Goal: Navigation & Orientation: Find specific page/section

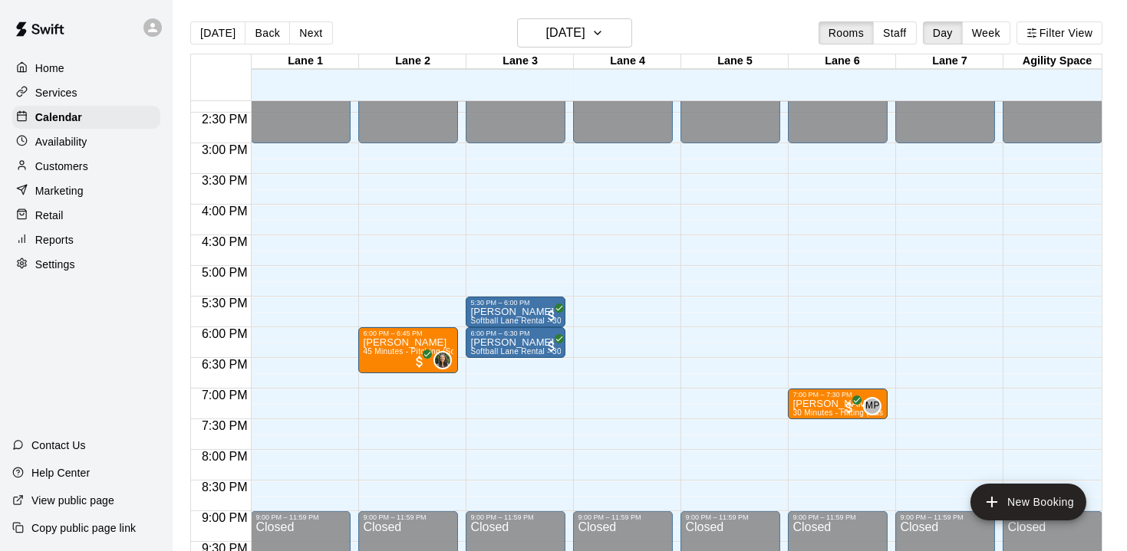
scroll to position [879, 0]
click at [319, 44] on div "[DATE] Back [DATE][DATE] Rooms Staff Day Week Filter View" at bounding box center [646, 35] width 912 height 35
click at [312, 30] on button "Next" at bounding box center [310, 32] width 43 height 23
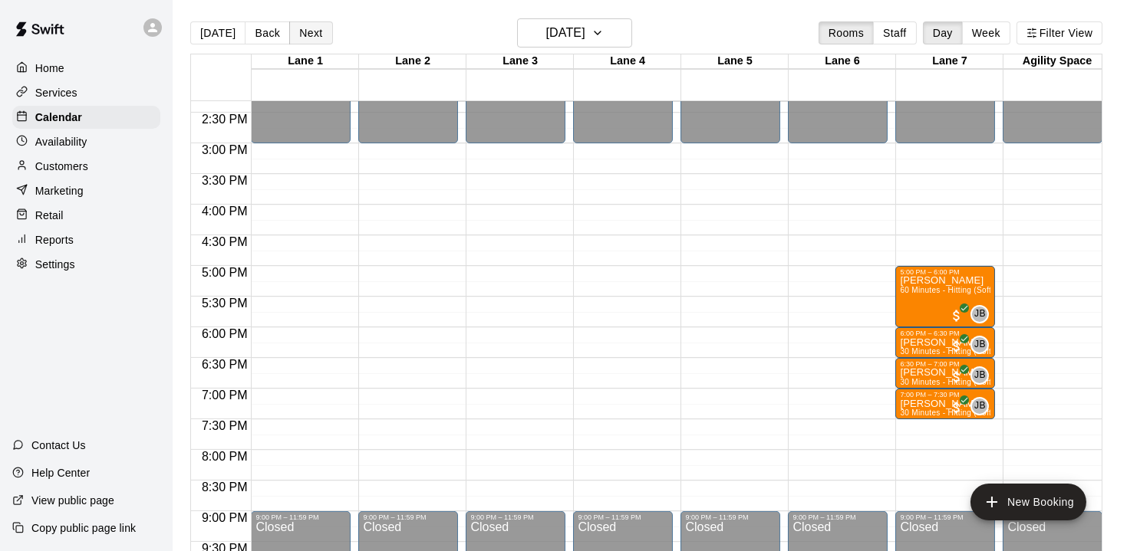
click at [312, 30] on button "Next" at bounding box center [310, 32] width 43 height 23
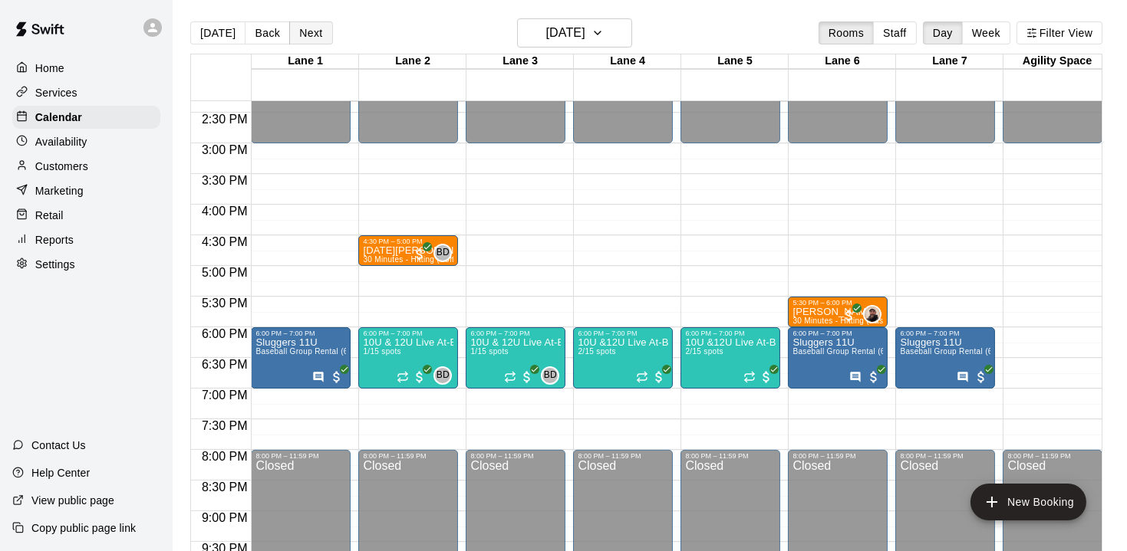
click at [312, 30] on button "Next" at bounding box center [310, 32] width 43 height 23
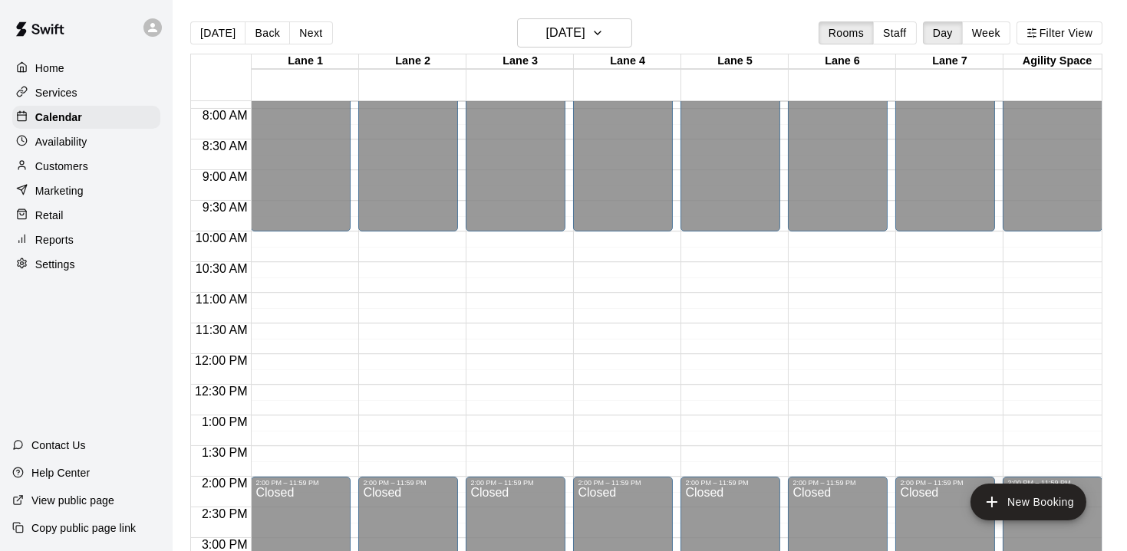
scroll to position [485, 0]
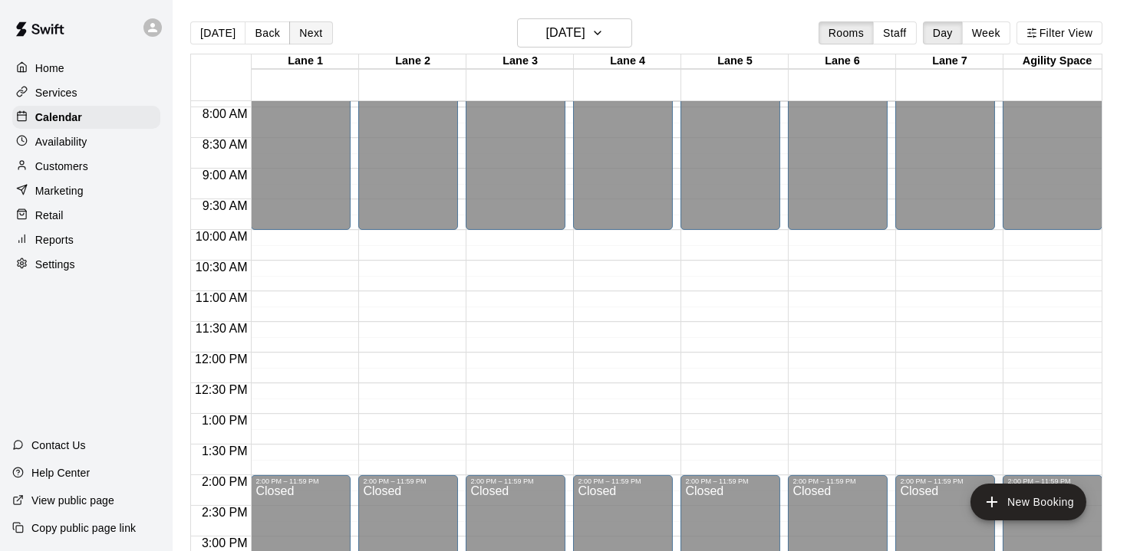
click at [317, 31] on button "Next" at bounding box center [310, 32] width 43 height 23
click at [301, 41] on button "Next" at bounding box center [310, 32] width 43 height 23
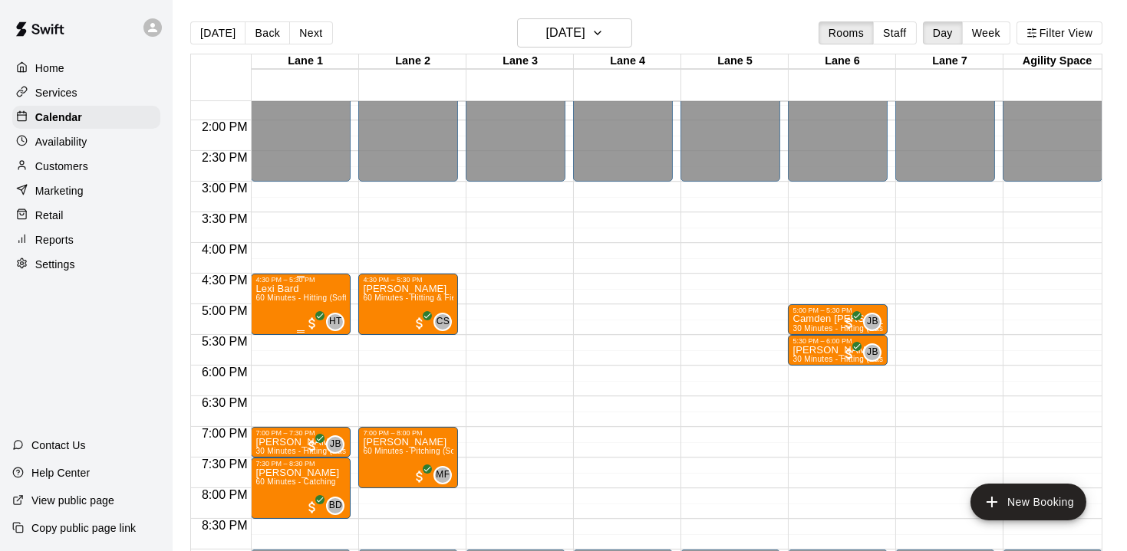
scroll to position [846, 0]
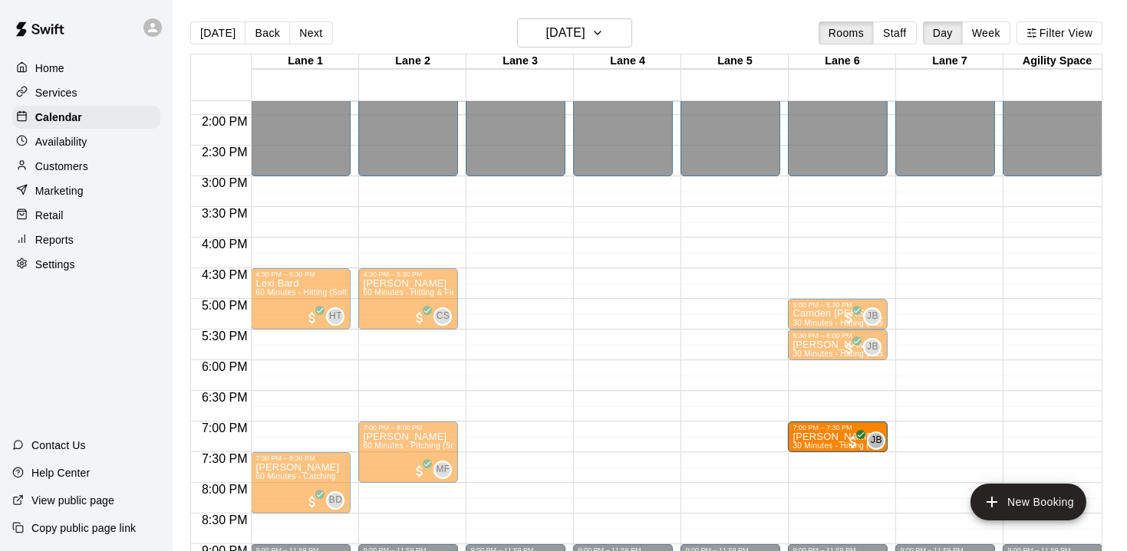
drag, startPoint x: 275, startPoint y: 438, endPoint x: 835, endPoint y: 450, distance: 559.9
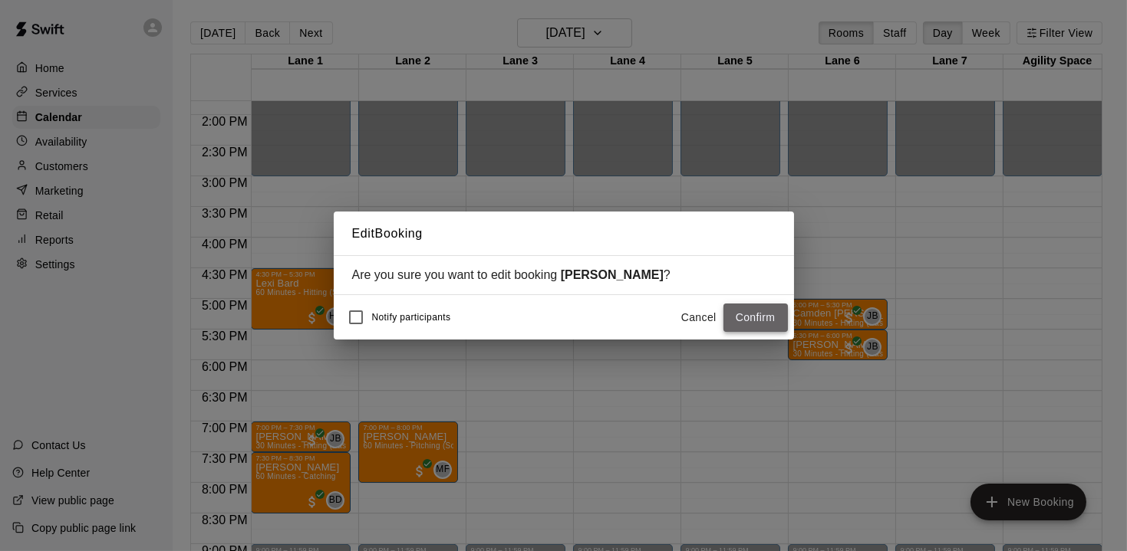
click at [748, 312] on button "Confirm" at bounding box center [755, 318] width 64 height 28
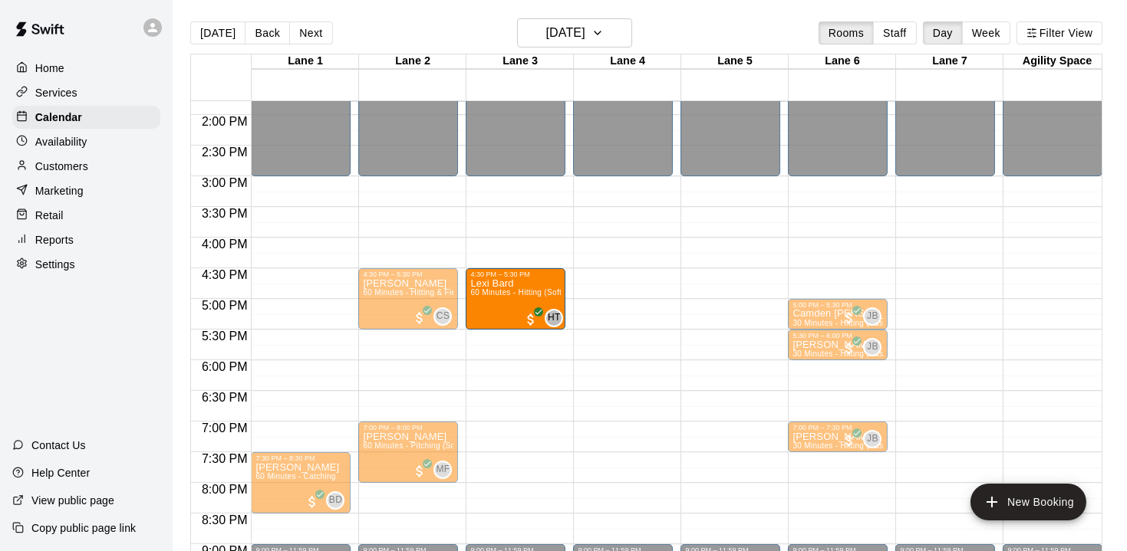
drag, startPoint x: 284, startPoint y: 283, endPoint x: 488, endPoint y: 295, distance: 204.4
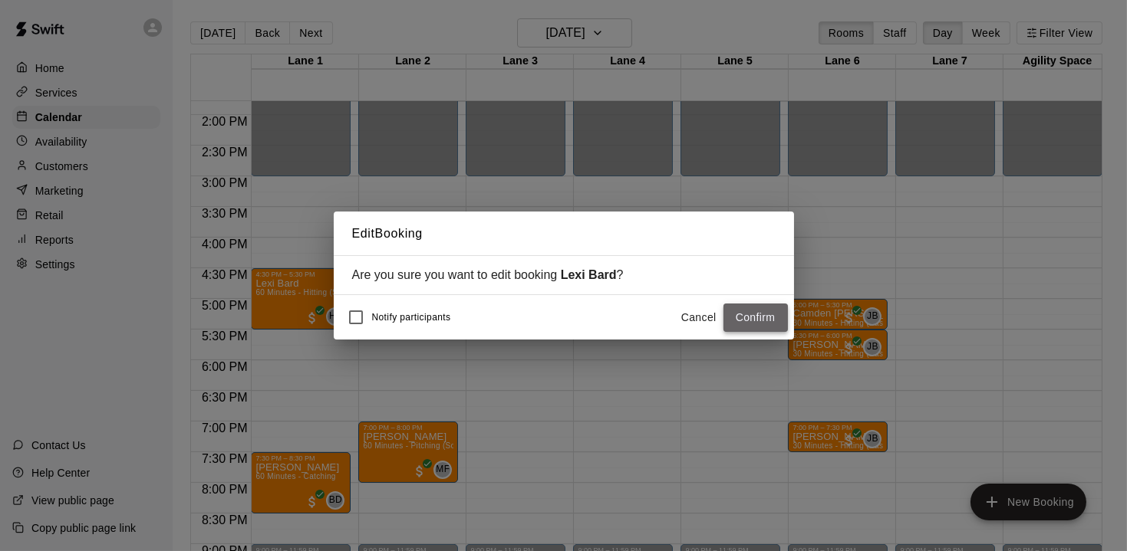
click at [758, 321] on button "Confirm" at bounding box center [755, 318] width 64 height 28
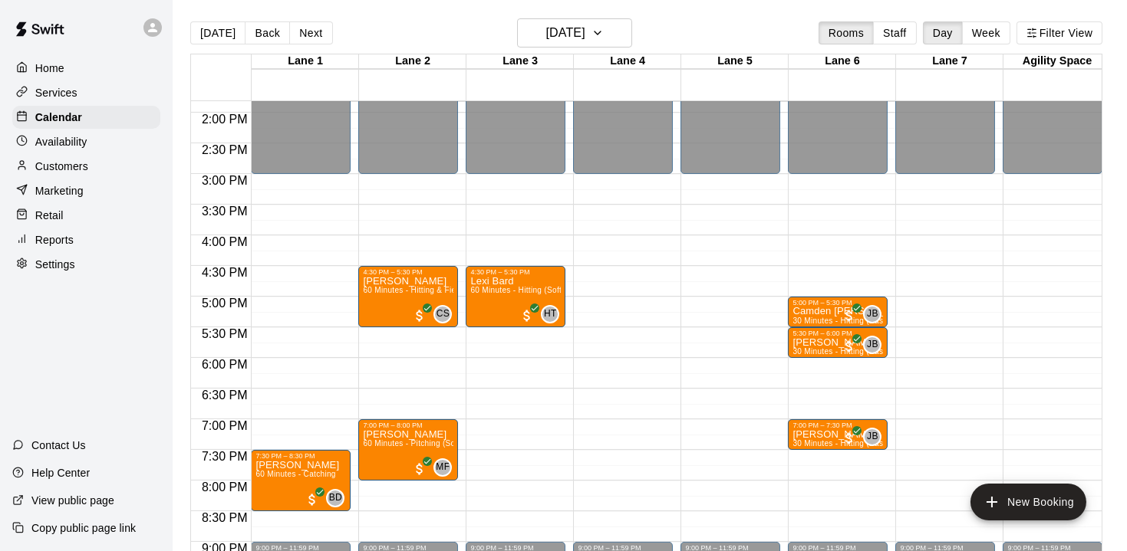
scroll to position [827, 0]
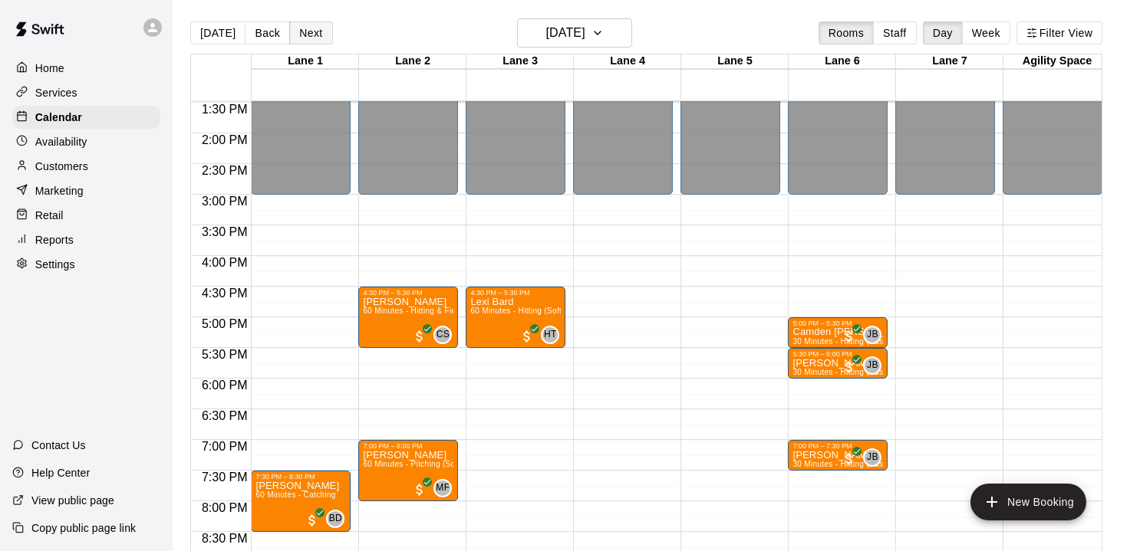
click at [309, 35] on button "Next" at bounding box center [310, 32] width 43 height 23
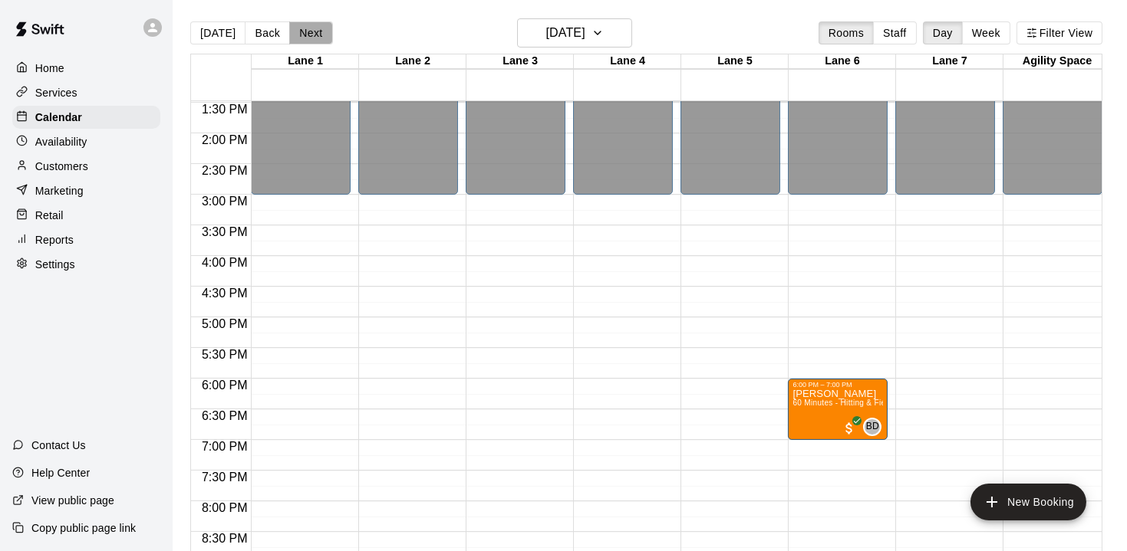
click at [309, 35] on button "Next" at bounding box center [310, 32] width 43 height 23
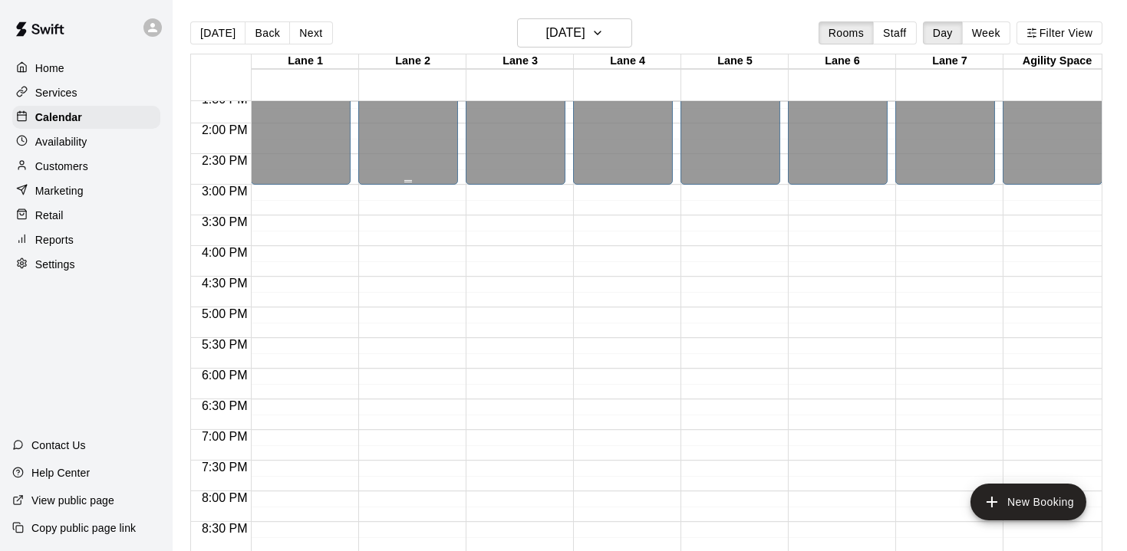
scroll to position [824, 0]
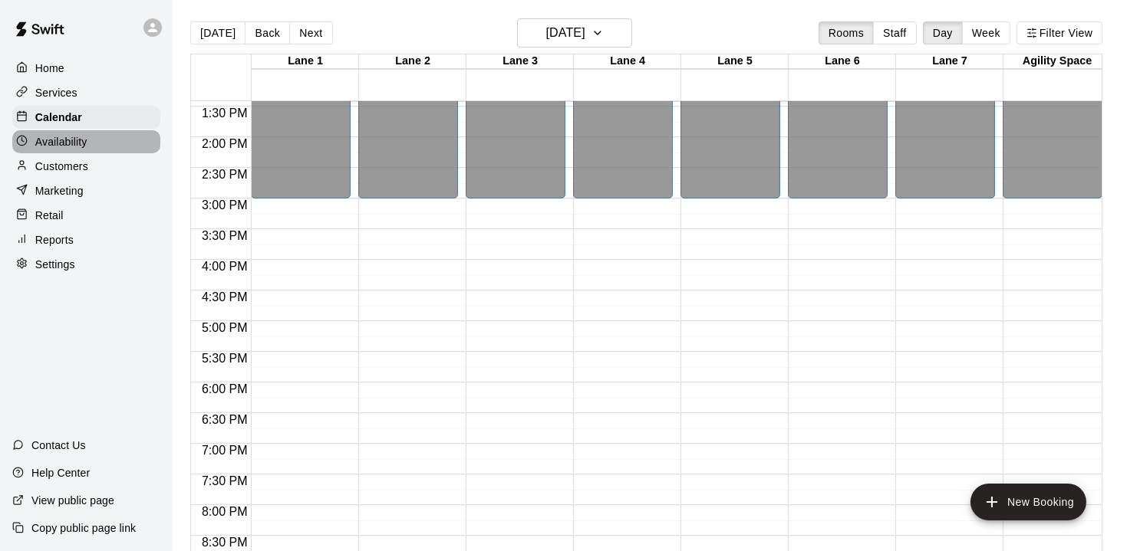
click at [53, 145] on p "Availability" at bounding box center [61, 141] width 52 height 15
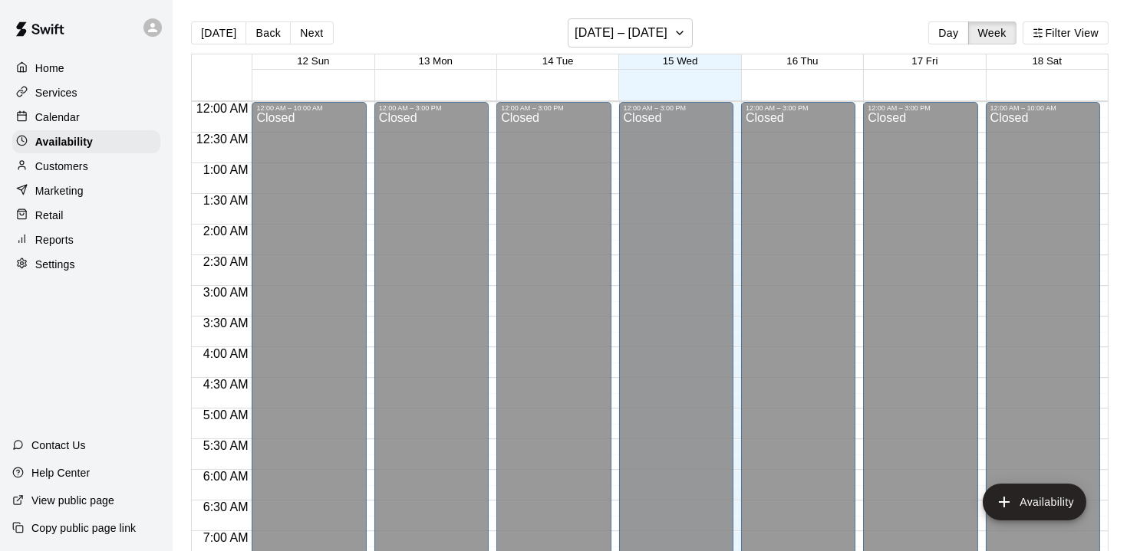
scroll to position [808, 0]
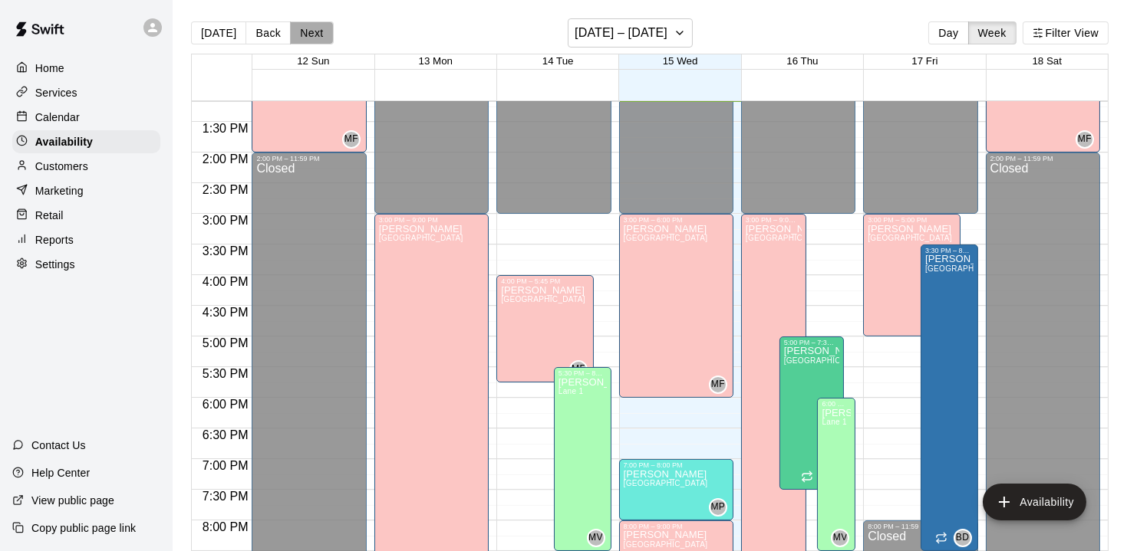
click at [306, 43] on button "Next" at bounding box center [311, 32] width 43 height 23
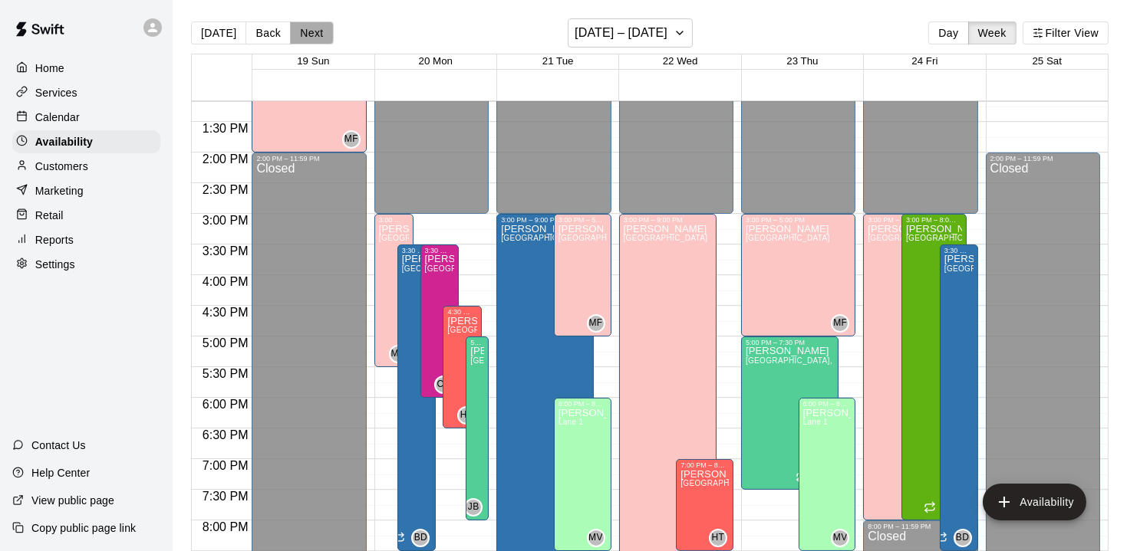
click at [306, 37] on button "Next" at bounding box center [311, 32] width 43 height 23
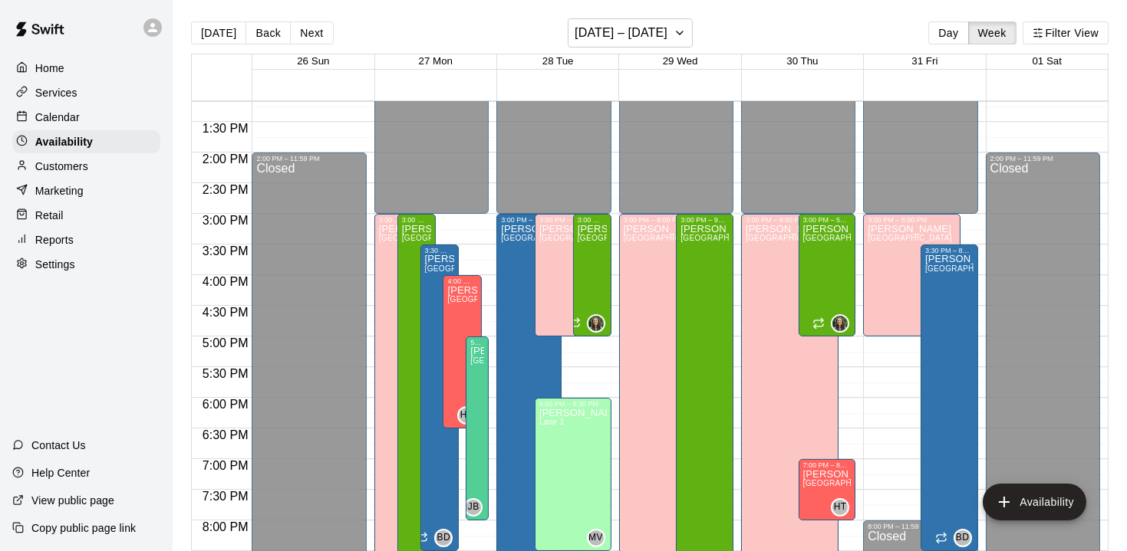
click at [69, 118] on p "Calendar" at bounding box center [57, 117] width 44 height 15
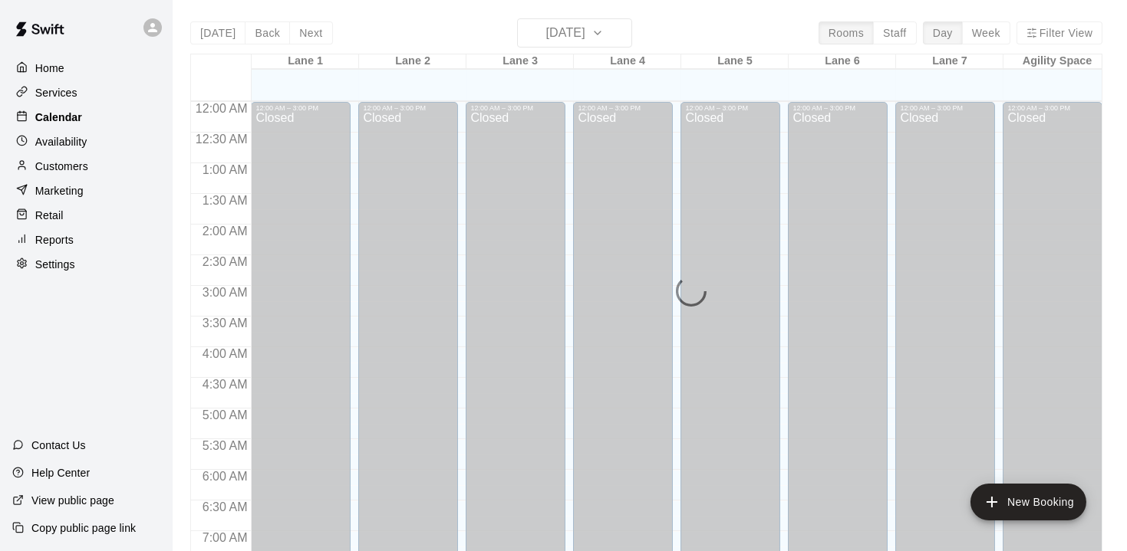
scroll to position [808, 0]
